Goal: Information Seeking & Learning: Find specific fact

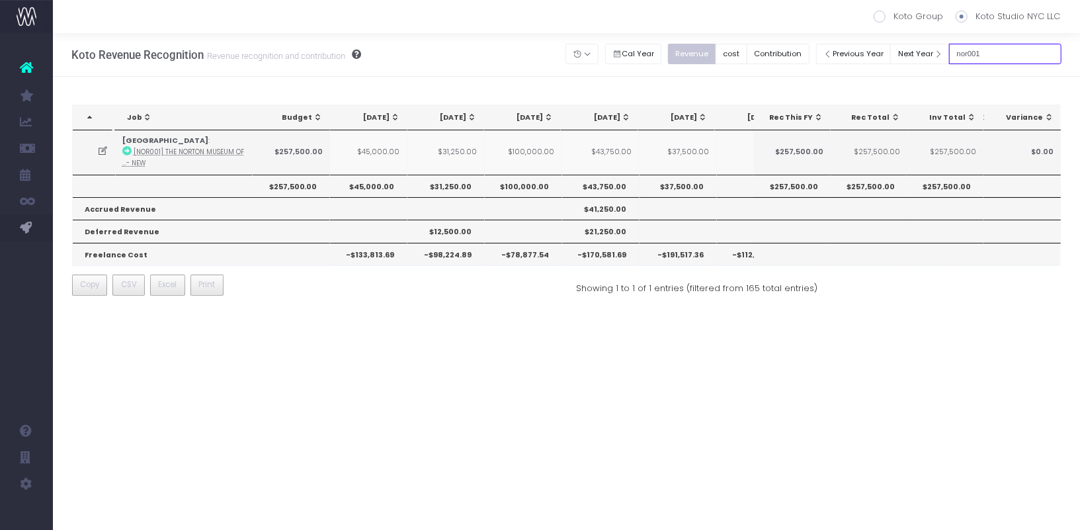
click at [1004, 58] on input "nor001" at bounding box center [1005, 54] width 112 height 21
click at [880, 54] on button "Previous Year" at bounding box center [853, 54] width 75 height 21
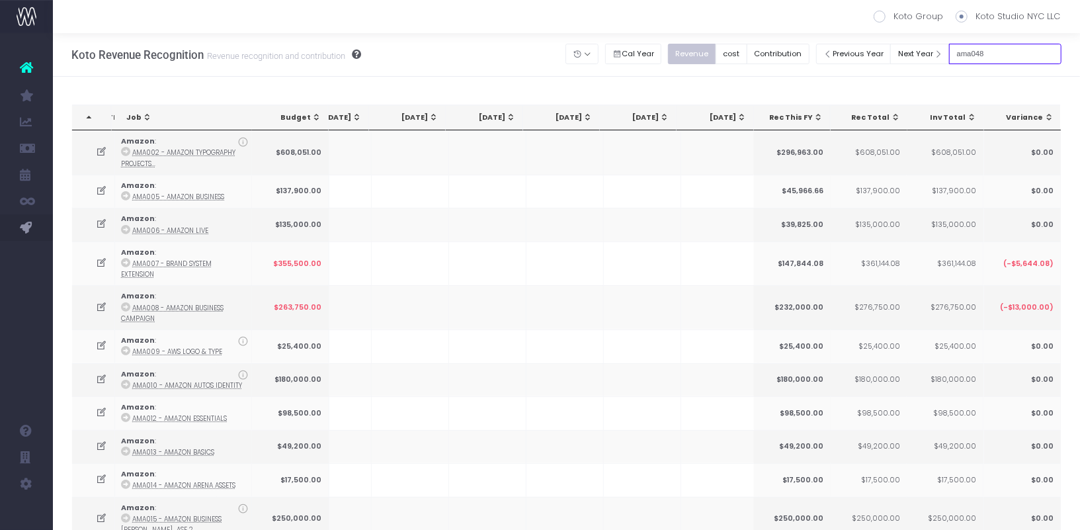
click at [1035, 56] on input "ama048" at bounding box center [1005, 54] width 112 height 21
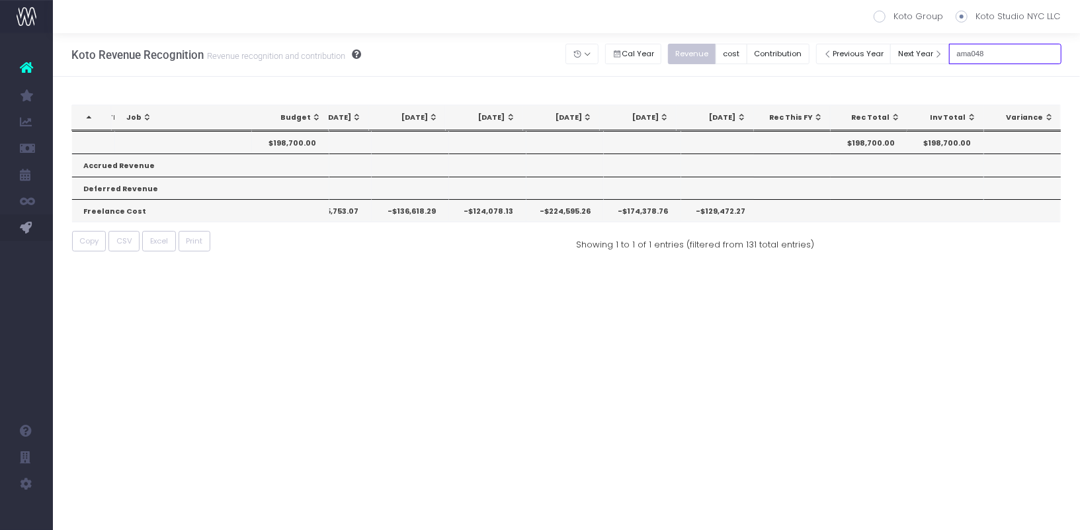
click at [1027, 54] on input "ama048" at bounding box center [1005, 54] width 112 height 21
click at [1024, 59] on input "ama052" at bounding box center [1005, 54] width 112 height 21
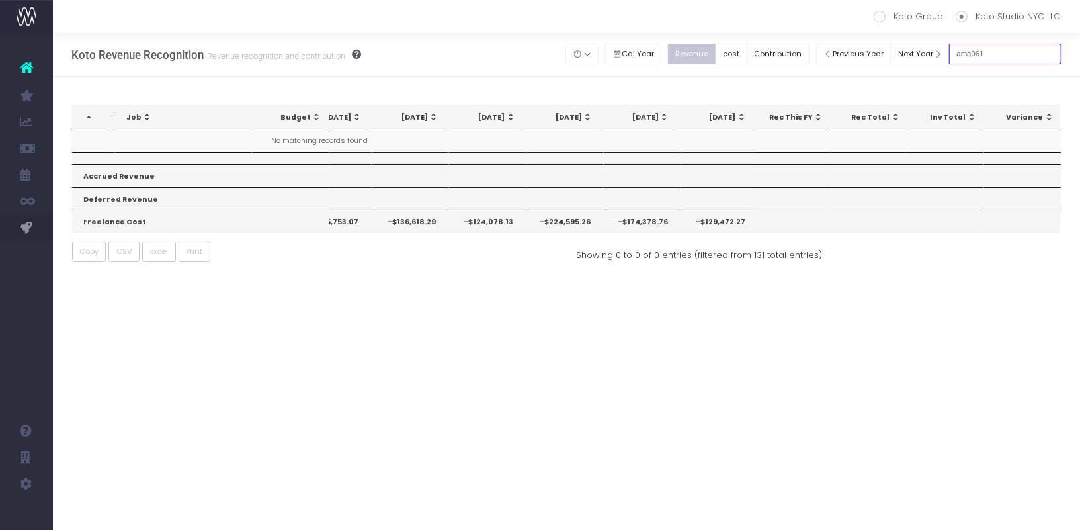
click at [1003, 52] on input "ama061" at bounding box center [1005, 54] width 112 height 21
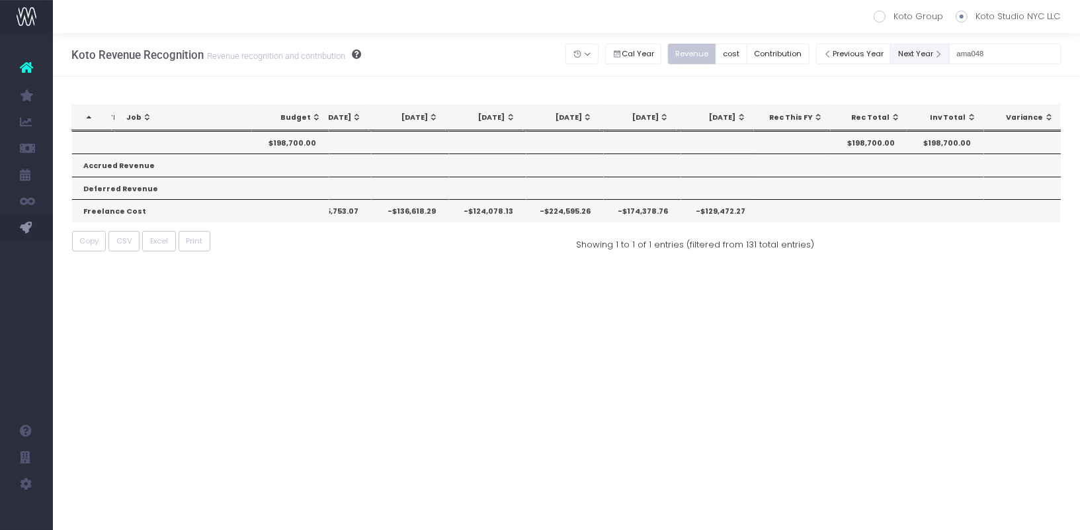
click at [939, 48] on button "Next Year" at bounding box center [921, 54] width 60 height 21
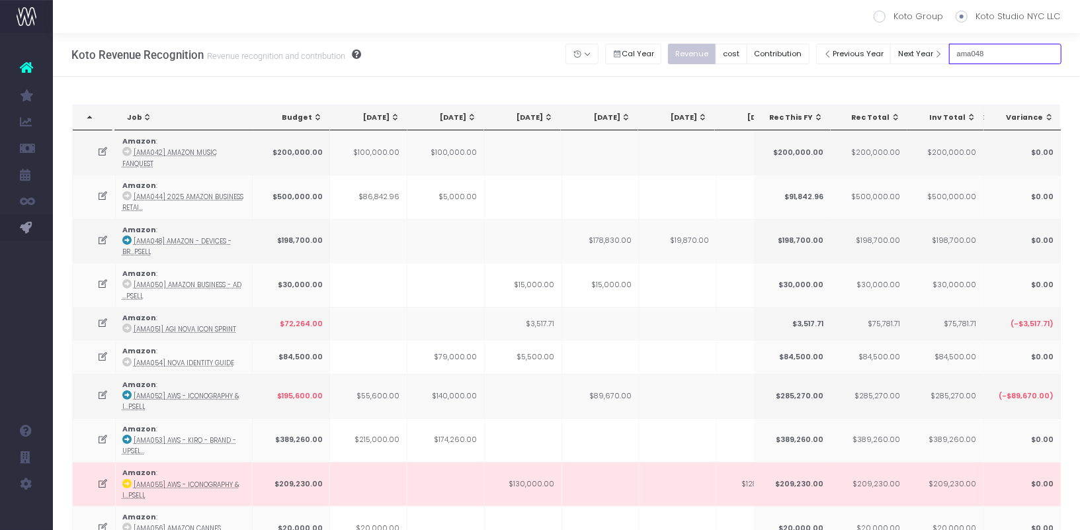
click at [1024, 64] on input "ama048" at bounding box center [1005, 54] width 112 height 21
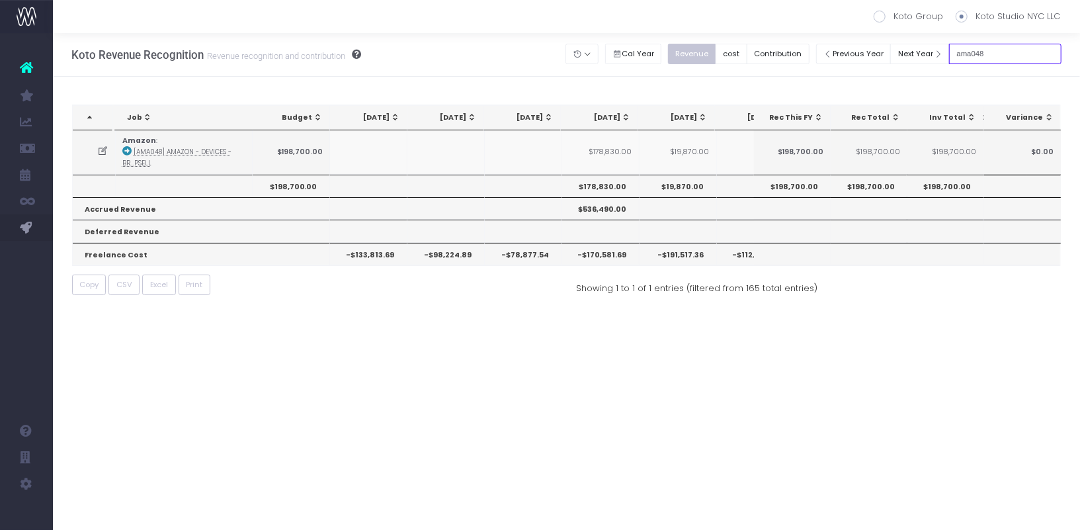
click at [1023, 47] on input "ama048" at bounding box center [1005, 54] width 112 height 21
click at [1006, 52] on input "ama052" at bounding box center [1005, 54] width 112 height 21
click at [538, 152] on td "$100,000.00" at bounding box center [523, 152] width 77 height 44
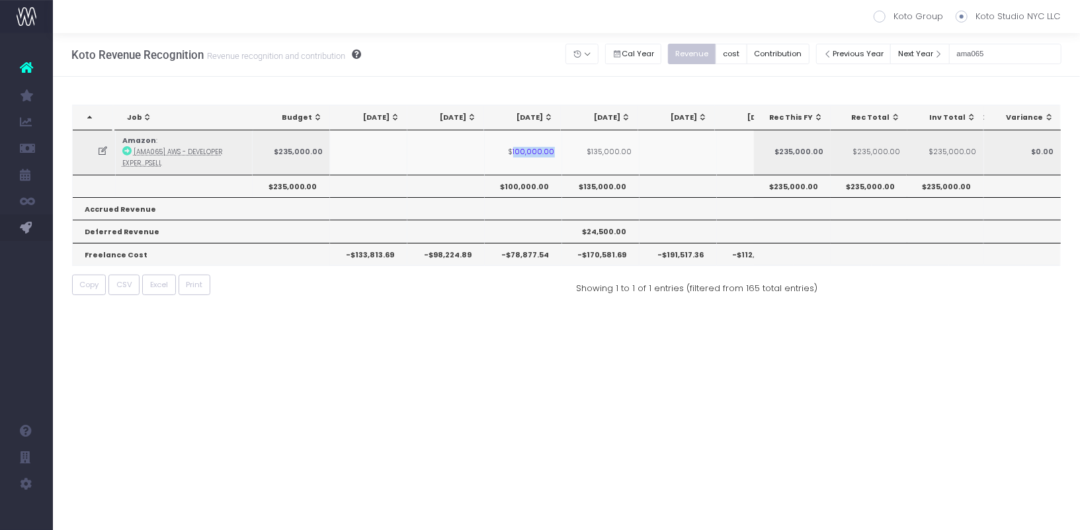
click at [538, 152] on td "$100,000.00" at bounding box center [523, 152] width 77 height 44
click at [1026, 54] on input "ama065" at bounding box center [1005, 54] width 112 height 21
click at [1035, 48] on input "ama068" at bounding box center [1005, 54] width 112 height 21
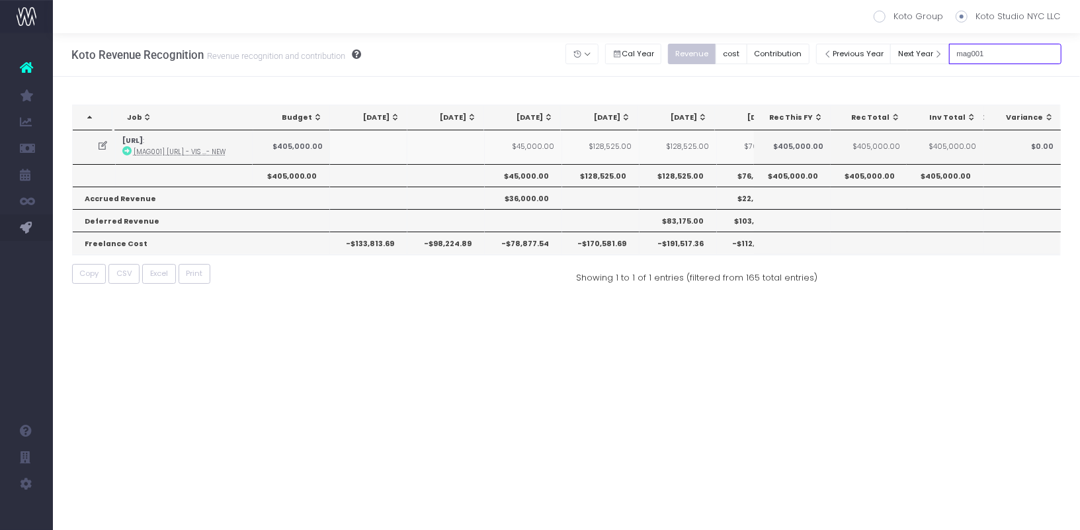
click at [1013, 50] on input "mag001" at bounding box center [1005, 54] width 112 height 21
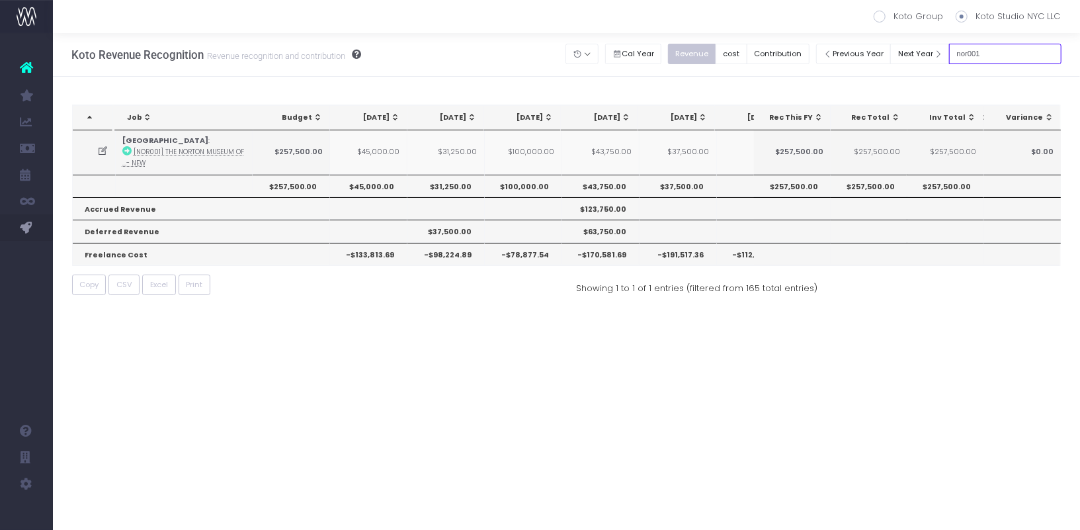
type input "nor001"
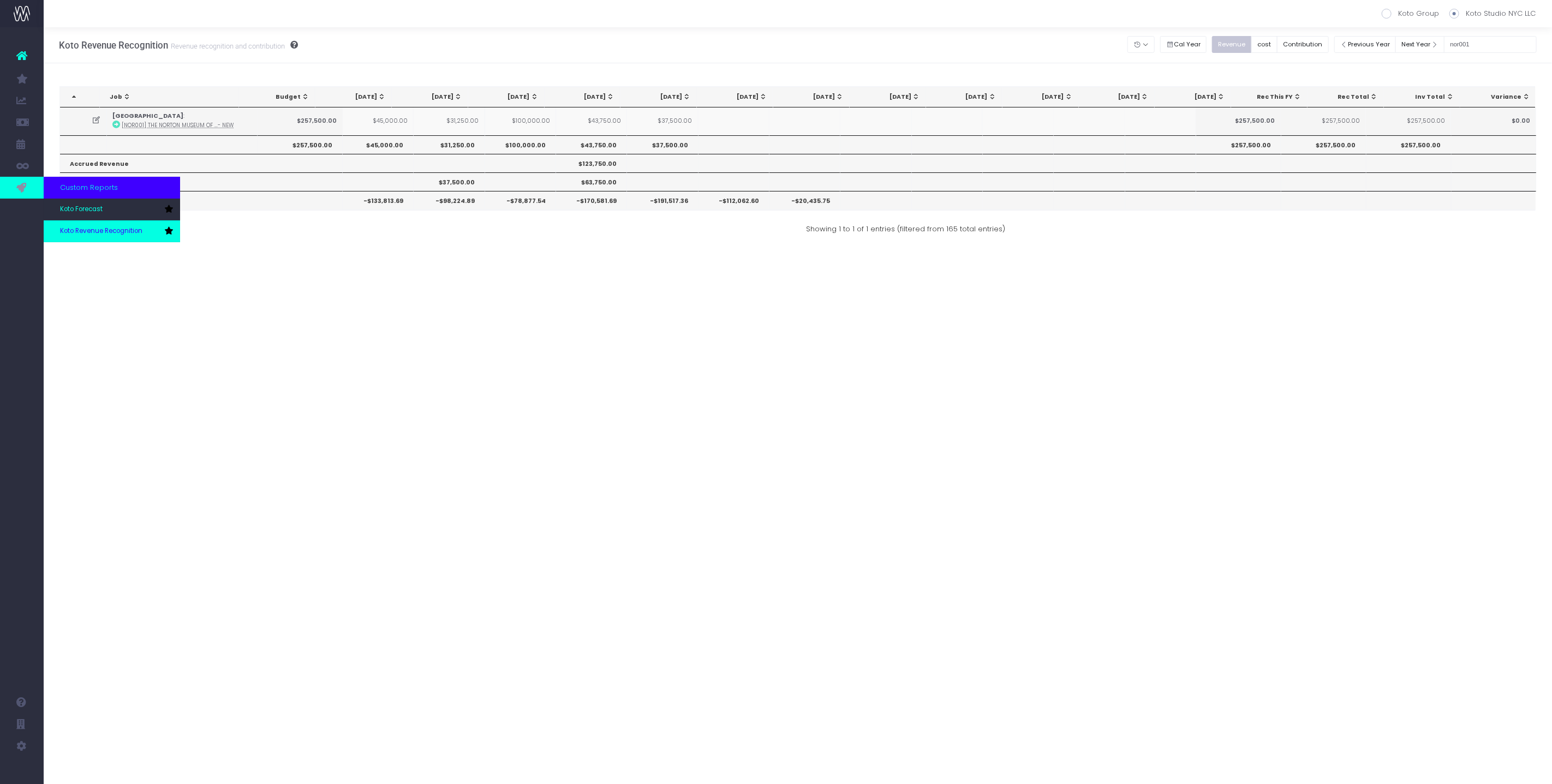
click at [78, 224] on link "Koto Revenue Recognition" at bounding box center [111, 231] width 136 height 21
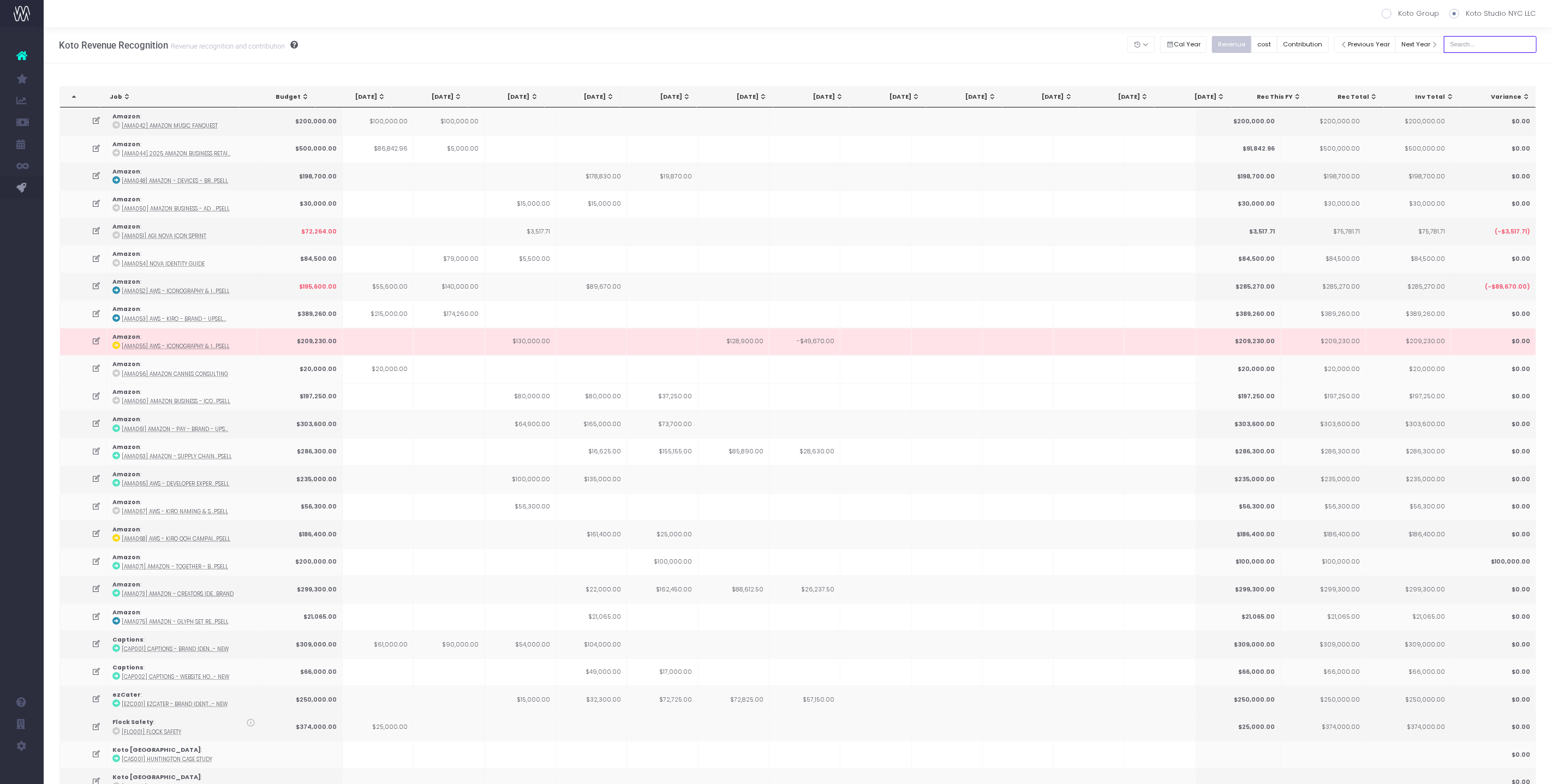
click at [1506, 49] on input "text" at bounding box center [1490, 45] width 92 height 17
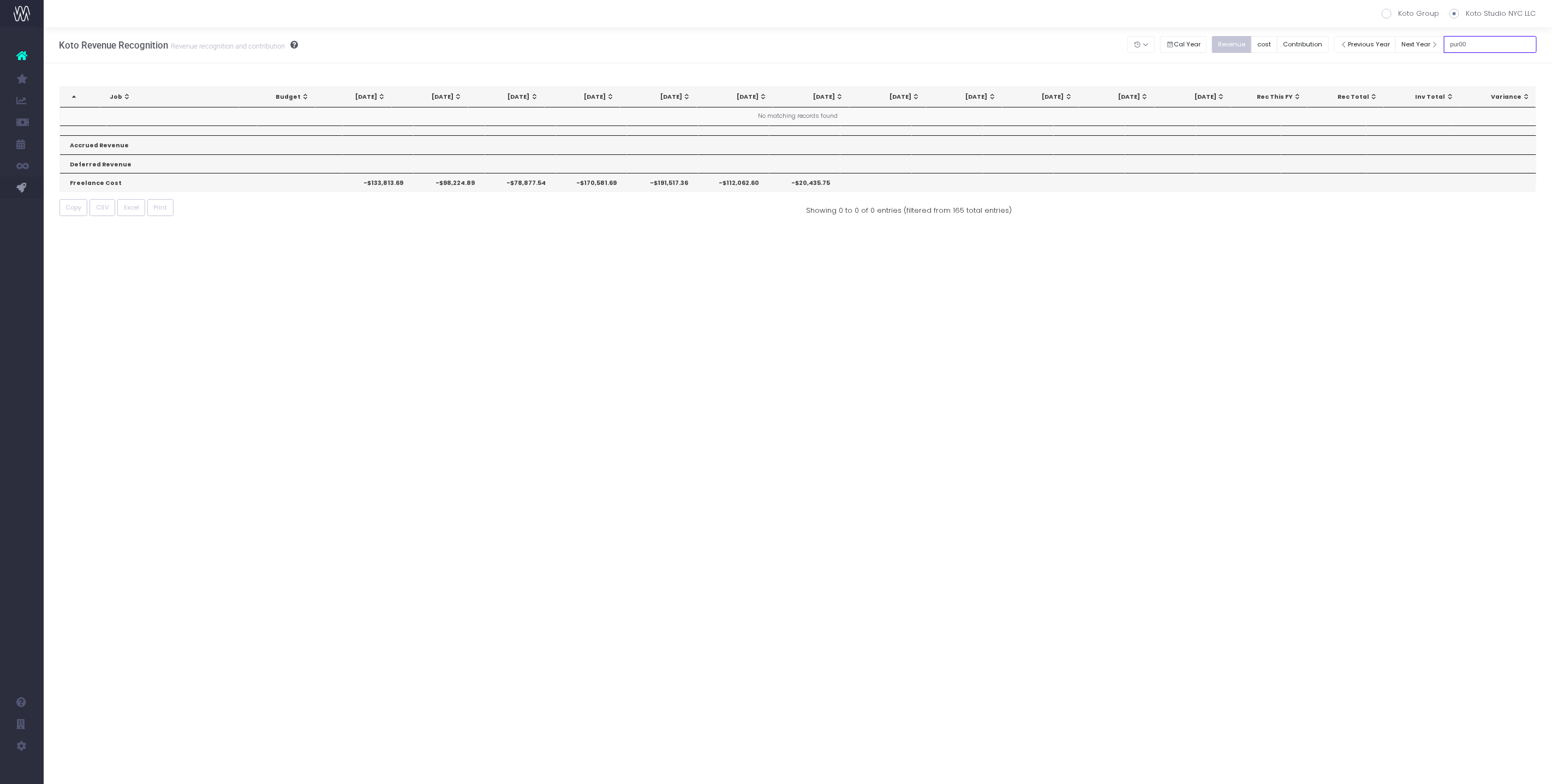
type input "pur00"
click at [525, 260] on div "Koto Revenue Recognition Revenue recognition and contribution Koto Group Koto S…" at bounding box center [797, 406] width 1508 height 757
click at [1496, 41] on input "pur00" at bounding box center [1490, 45] width 92 height 17
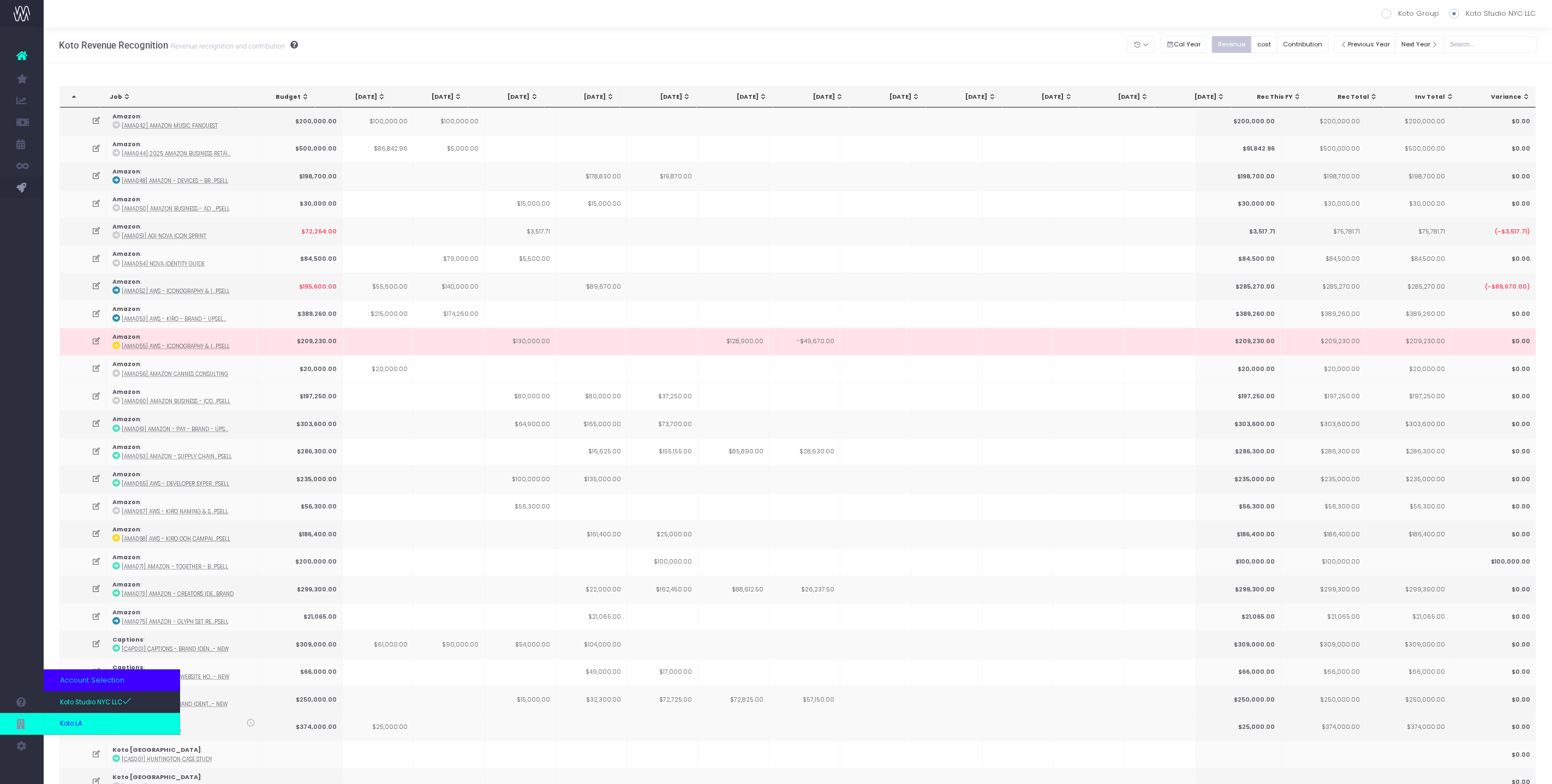
click at [93, 723] on link "Koto LA" at bounding box center [111, 724] width 136 height 21
